Goal: Task Accomplishment & Management: Manage account settings

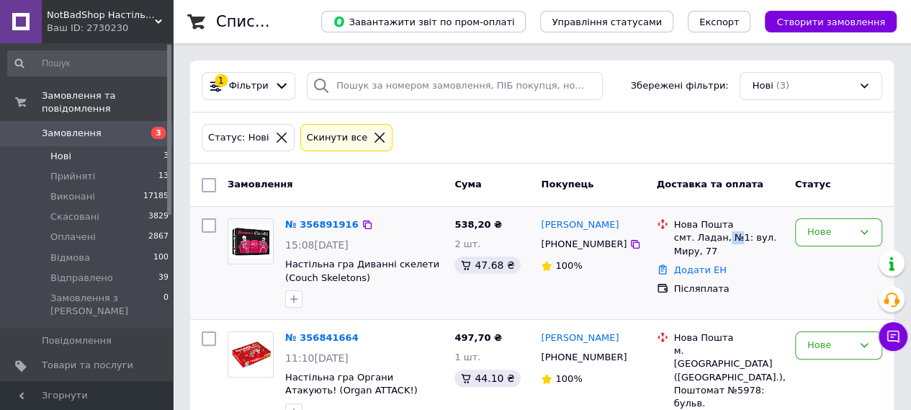
drag, startPoint x: 722, startPoint y: 236, endPoint x: 732, endPoint y: 236, distance: 10.8
click at [732, 236] on div "смт. Ладан, №1: вул. Миру, 77" at bounding box center [728, 244] width 109 height 26
click at [657, 238] on div at bounding box center [662, 238] width 17 height 40
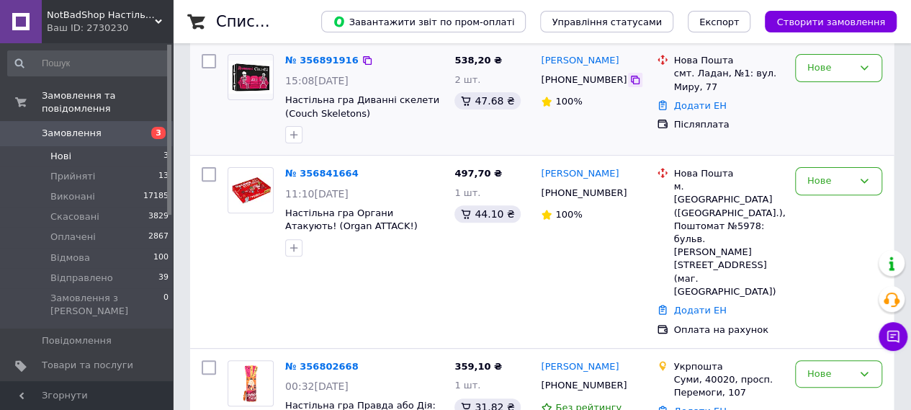
click at [631, 78] on icon at bounding box center [635, 80] width 9 height 9
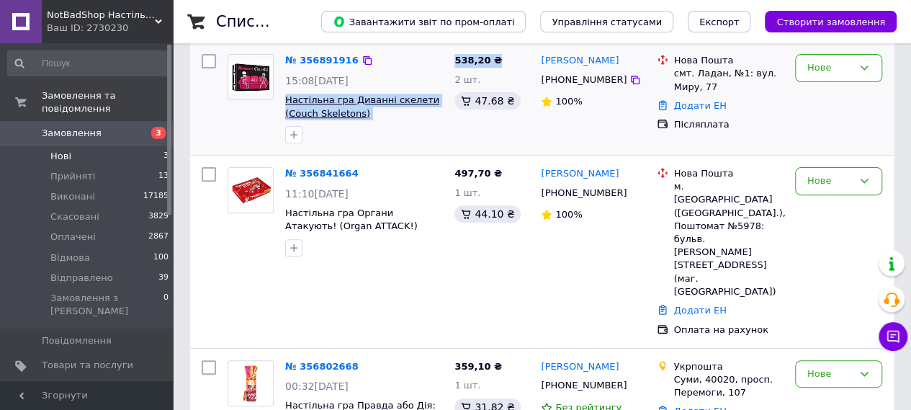
drag, startPoint x: 499, startPoint y: 55, endPoint x: 287, endPoint y: 102, distance: 217.0
click at [287, 102] on div "№ 356891916 15:08, 12.08.2025 Настільна гра Диванні скелети (Couch Skeletons) 5…" at bounding box center [542, 98] width 692 height 101
copy div "Настільна гра Диванні скелети (Couch Skeletons) 538,20 ₴"
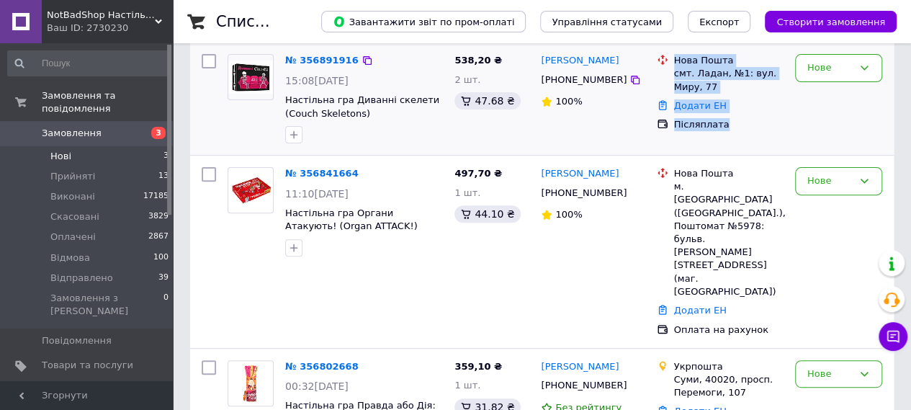
drag, startPoint x: 674, startPoint y: 53, endPoint x: 735, endPoint y: 115, distance: 87.1
click at [735, 115] on ul "Нова Пошта смт. Ладан, №1: вул. Миру, 77 Додати ЕН Післяплата" at bounding box center [720, 92] width 127 height 83
copy ul "Нова Пошта смт. Ладан, №1: вул. Миру, 77 Додати ЕН Післяплата"
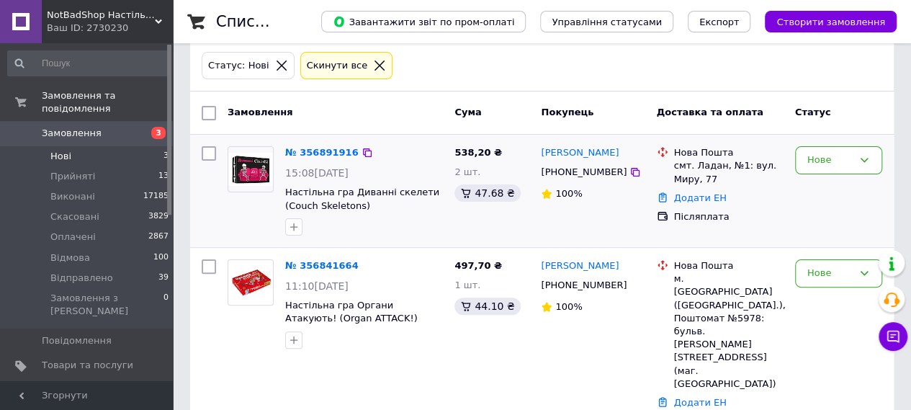
scroll to position [164, 0]
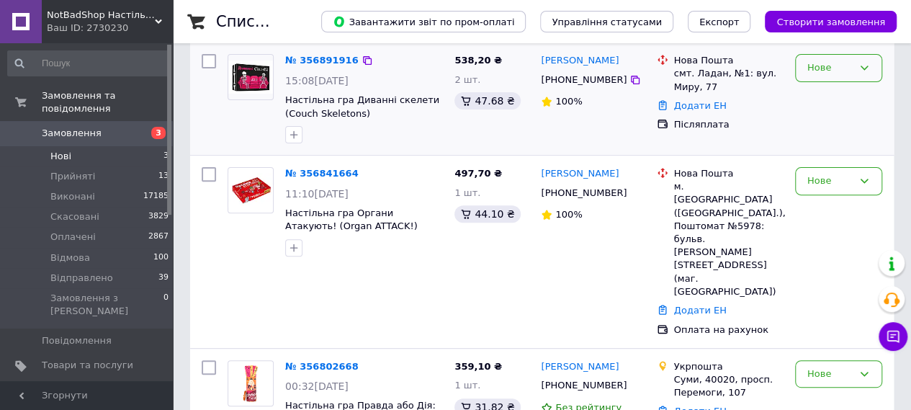
click at [827, 58] on div "Нове" at bounding box center [838, 68] width 87 height 28
click at [818, 97] on li "Прийнято" at bounding box center [839, 98] width 86 height 27
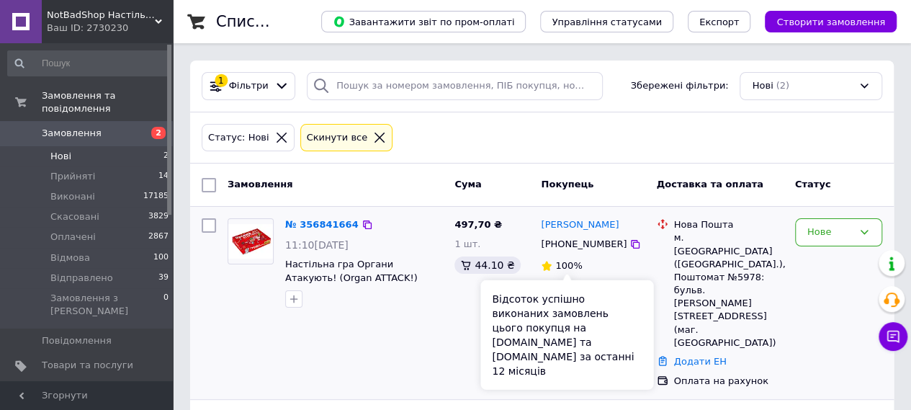
scroll to position [52, 0]
